Goal: Task Accomplishment & Management: Complete application form

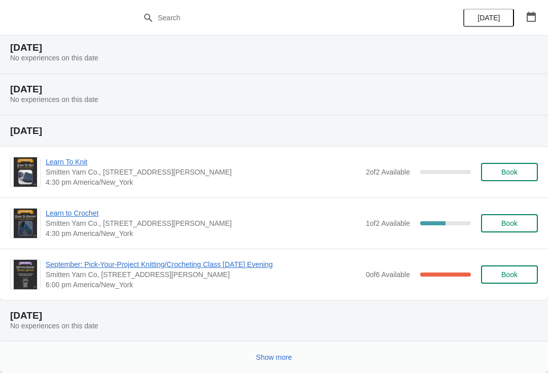
scroll to position [278, 0]
click at [275, 360] on span "Show more" at bounding box center [274, 357] width 36 height 8
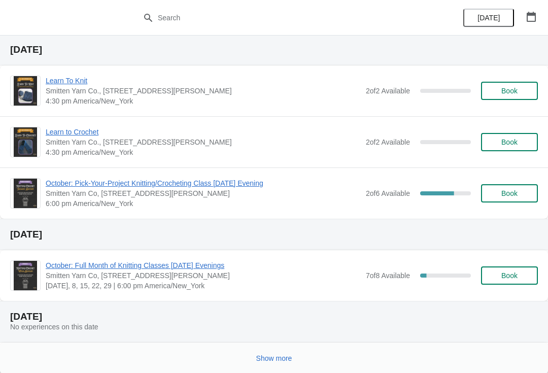
scroll to position [832, 0]
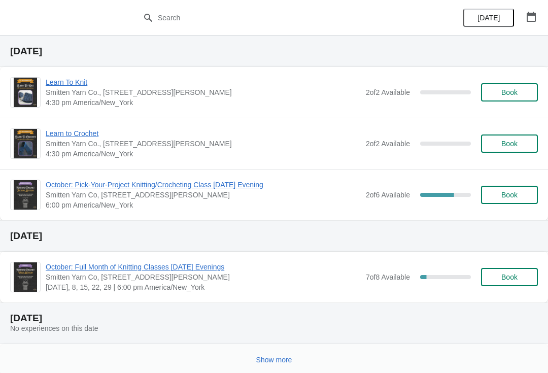
click at [512, 283] on button "Book" at bounding box center [509, 277] width 57 height 18
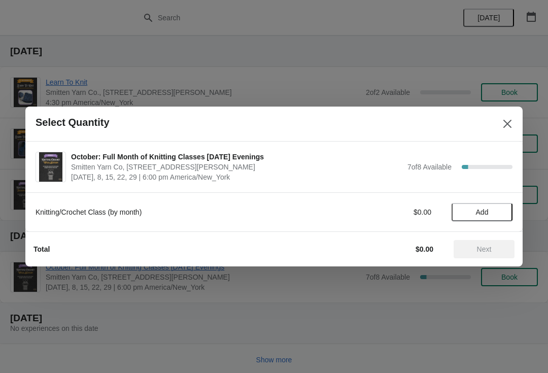
click at [492, 214] on span "Add" at bounding box center [481, 212] width 43 height 8
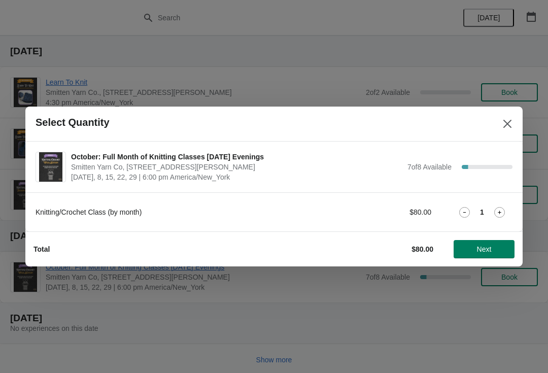
click at [496, 245] on span "Next" at bounding box center [483, 249] width 45 height 8
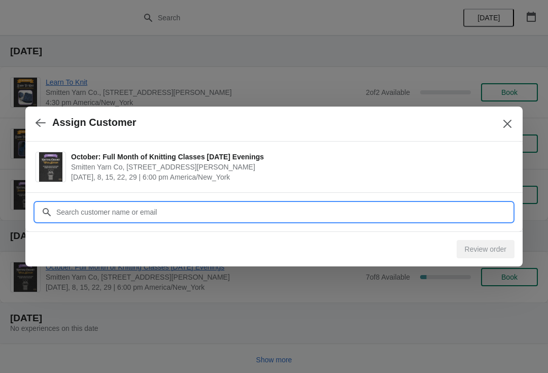
click at [466, 215] on input "Customer" at bounding box center [284, 212] width 456 height 18
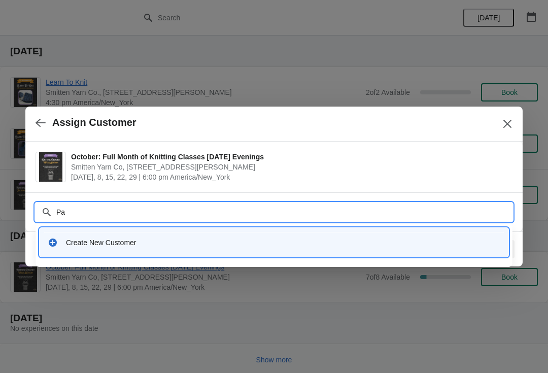
type input "Pam"
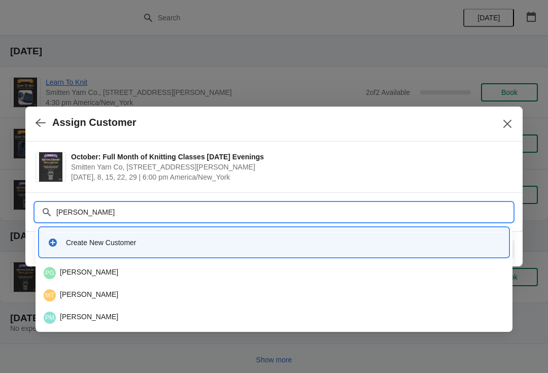
click at [91, 275] on div "PG Pamela Gibson" at bounding box center [274, 273] width 460 height 12
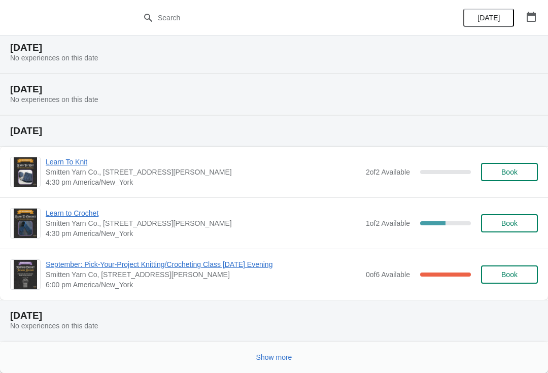
scroll to position [278, 0]
click at [258, 349] on button "Show more" at bounding box center [274, 357] width 44 height 18
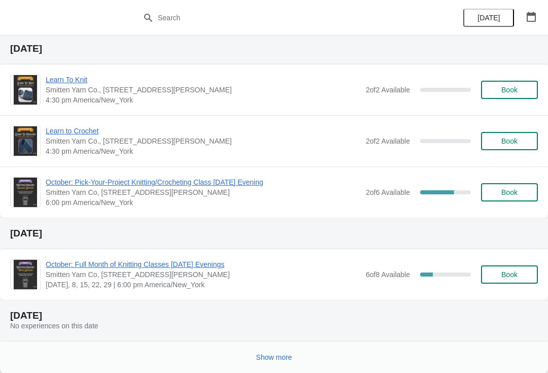
scroll to position [835, 0]
click at [502, 282] on button "Book" at bounding box center [509, 274] width 57 height 18
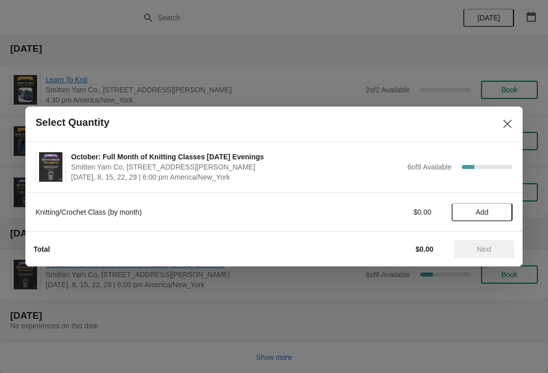
click at [476, 208] on span "Add" at bounding box center [482, 212] width 13 height 8
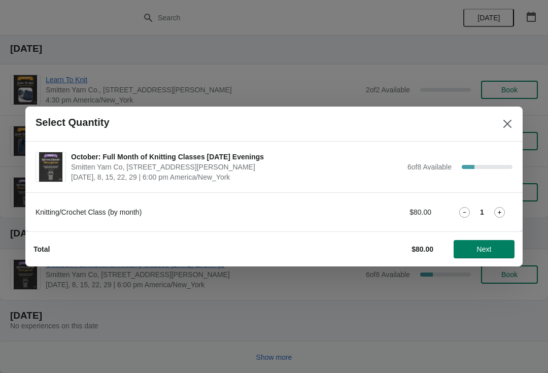
click at [487, 247] on span "Next" at bounding box center [484, 249] width 15 height 8
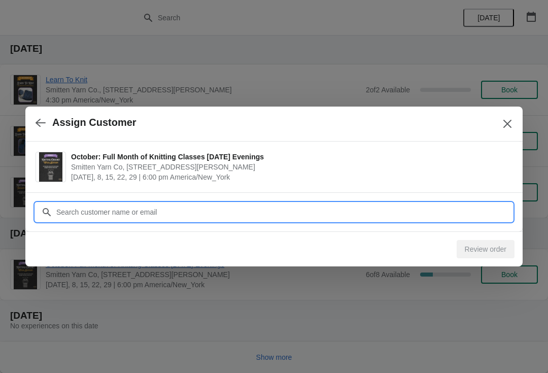
click at [408, 214] on input "Customer" at bounding box center [284, 212] width 456 height 18
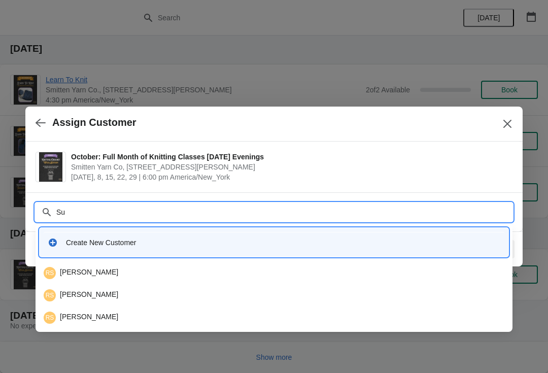
type input "S"
type input "Cava"
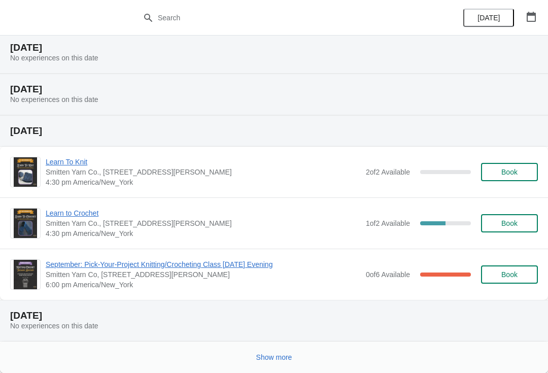
scroll to position [278, 0]
click at [267, 365] on button "Show more" at bounding box center [274, 357] width 44 height 18
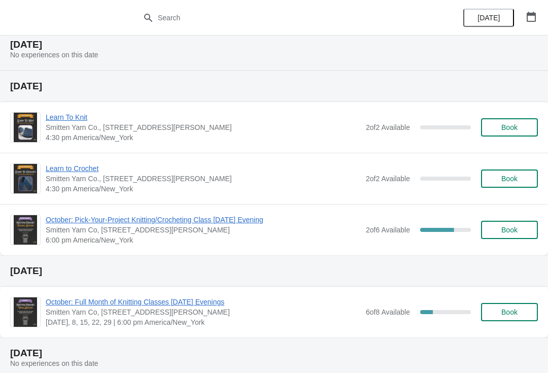
scroll to position [798, 0]
click at [511, 311] on span "Book" at bounding box center [509, 311] width 16 height 8
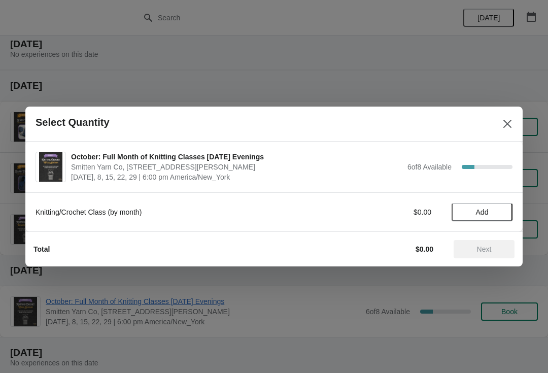
click at [475, 205] on button "Add" at bounding box center [481, 212] width 61 height 18
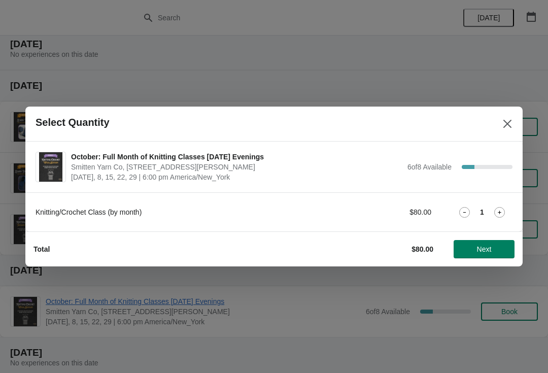
click at [478, 253] on span "Next" at bounding box center [484, 249] width 15 height 8
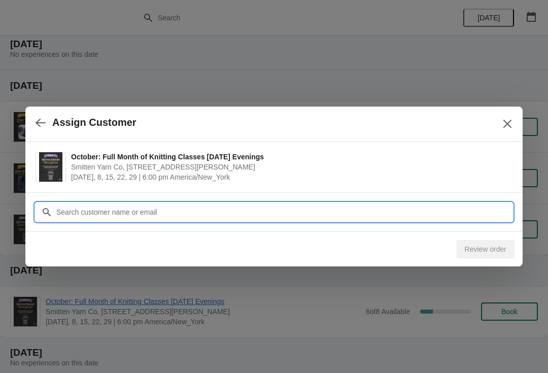
click at [400, 211] on input "Customer" at bounding box center [284, 212] width 456 height 18
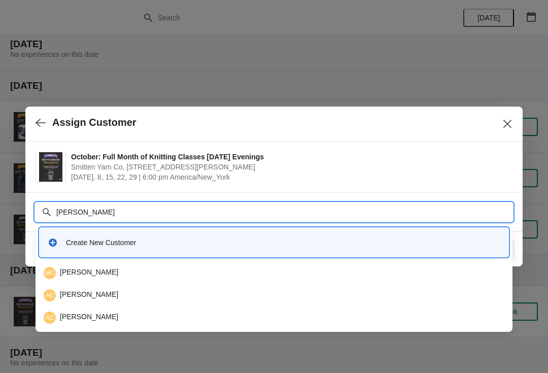
type input "Anit"
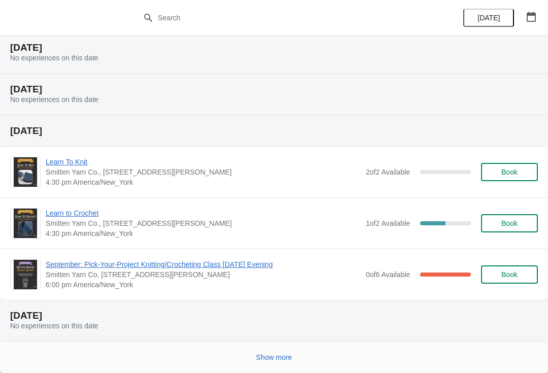
scroll to position [278, 0]
click at [263, 359] on span "Show more" at bounding box center [274, 357] width 36 height 8
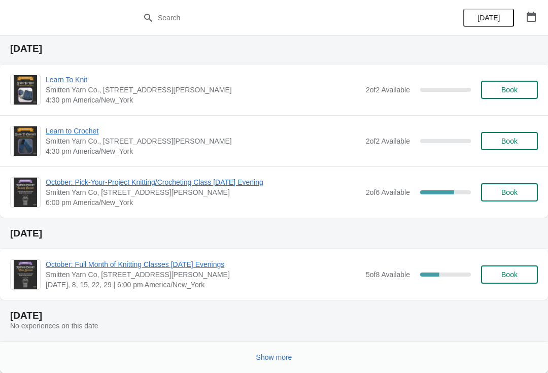
scroll to position [835, 0]
click at [506, 272] on span "Book" at bounding box center [509, 274] width 16 height 8
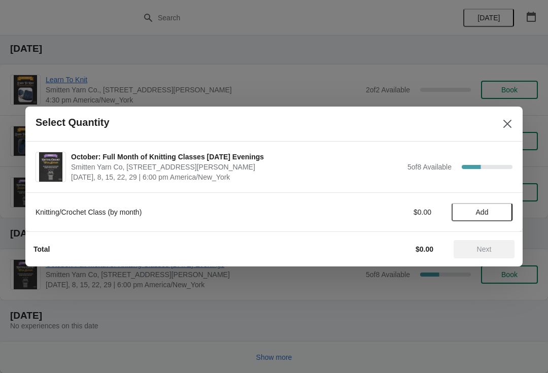
click at [488, 209] on span "Add" at bounding box center [482, 212] width 13 height 8
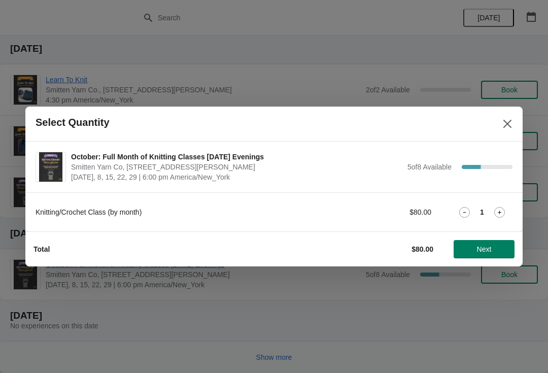
click at [485, 248] on span "Next" at bounding box center [484, 249] width 15 height 8
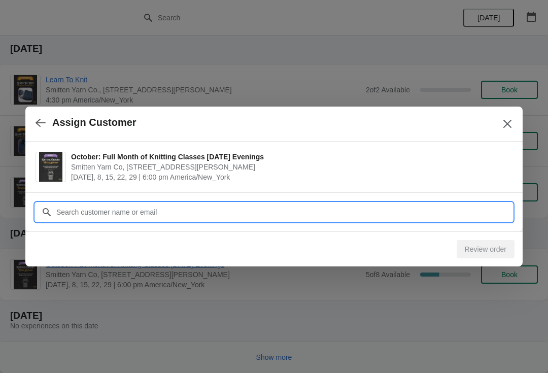
click at [403, 214] on input "Customer" at bounding box center [284, 212] width 456 height 18
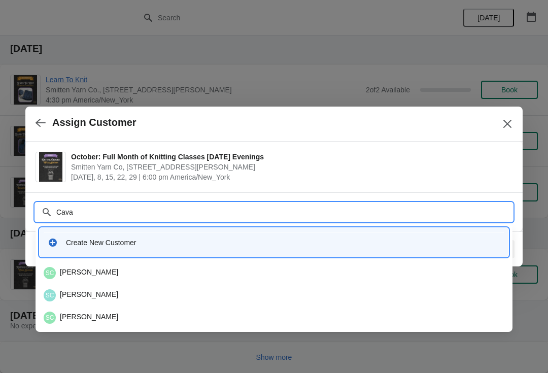
type input "Cavan"
click at [104, 270] on div "SC Susan F Cavanaugh" at bounding box center [274, 273] width 460 height 12
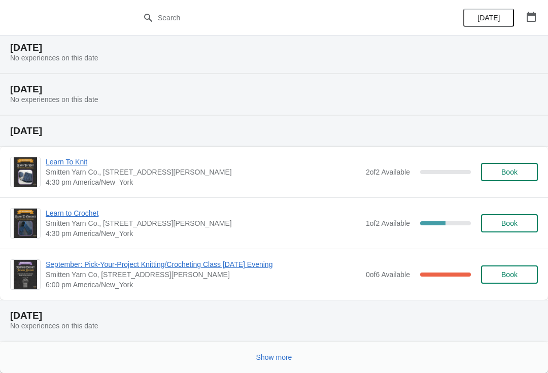
scroll to position [278, 0]
click at [264, 352] on button "Show more" at bounding box center [274, 357] width 44 height 18
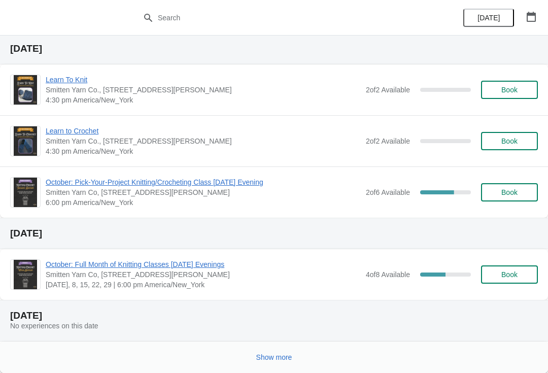
scroll to position [835, 0]
click at [513, 275] on span "Book" at bounding box center [509, 274] width 16 height 8
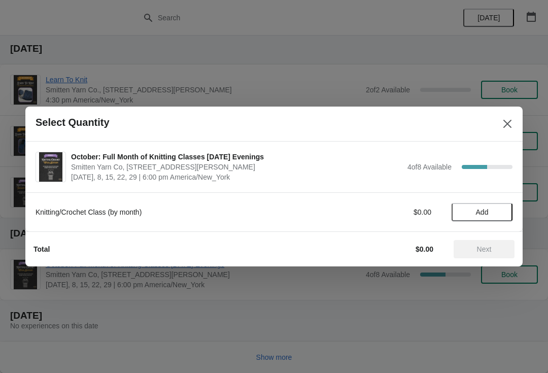
click at [473, 211] on span "Add" at bounding box center [481, 212] width 43 height 8
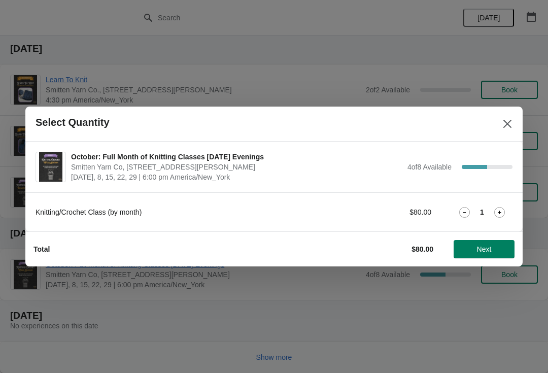
click at [473, 251] on span "Next" at bounding box center [483, 249] width 45 height 8
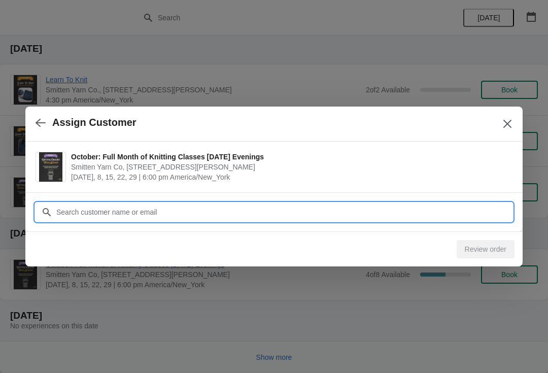
click at [432, 210] on input "Customer" at bounding box center [284, 212] width 456 height 18
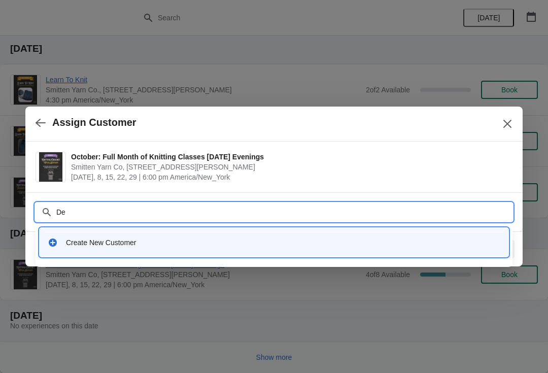
type input "Def"
